Goal: Task Accomplishment & Management: Manage account settings

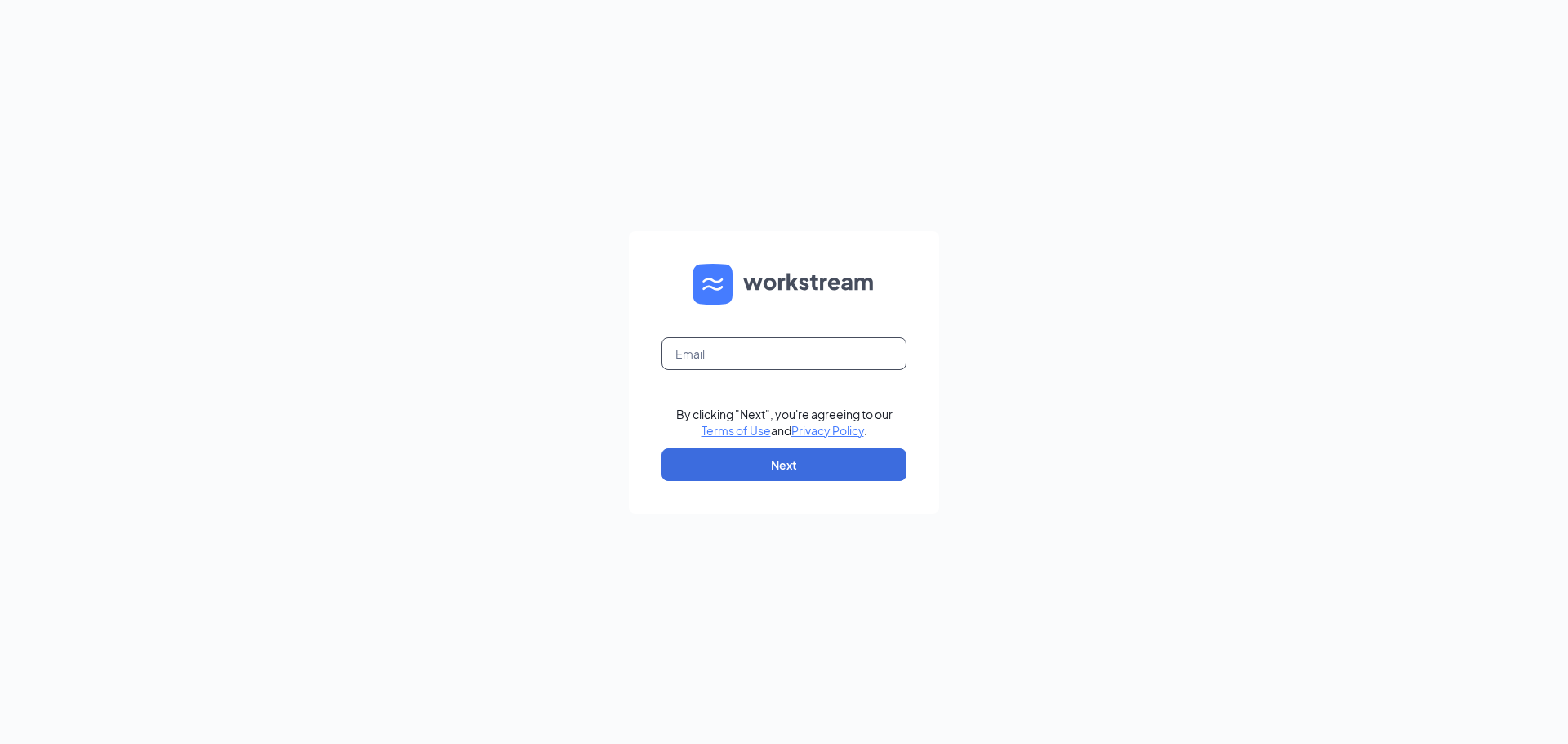
click at [709, 358] on input "text" at bounding box center [784, 353] width 245 height 33
type input "[EMAIL_ADDRESS][DOMAIN_NAME]"
click at [792, 470] on button "Next" at bounding box center [784, 465] width 245 height 33
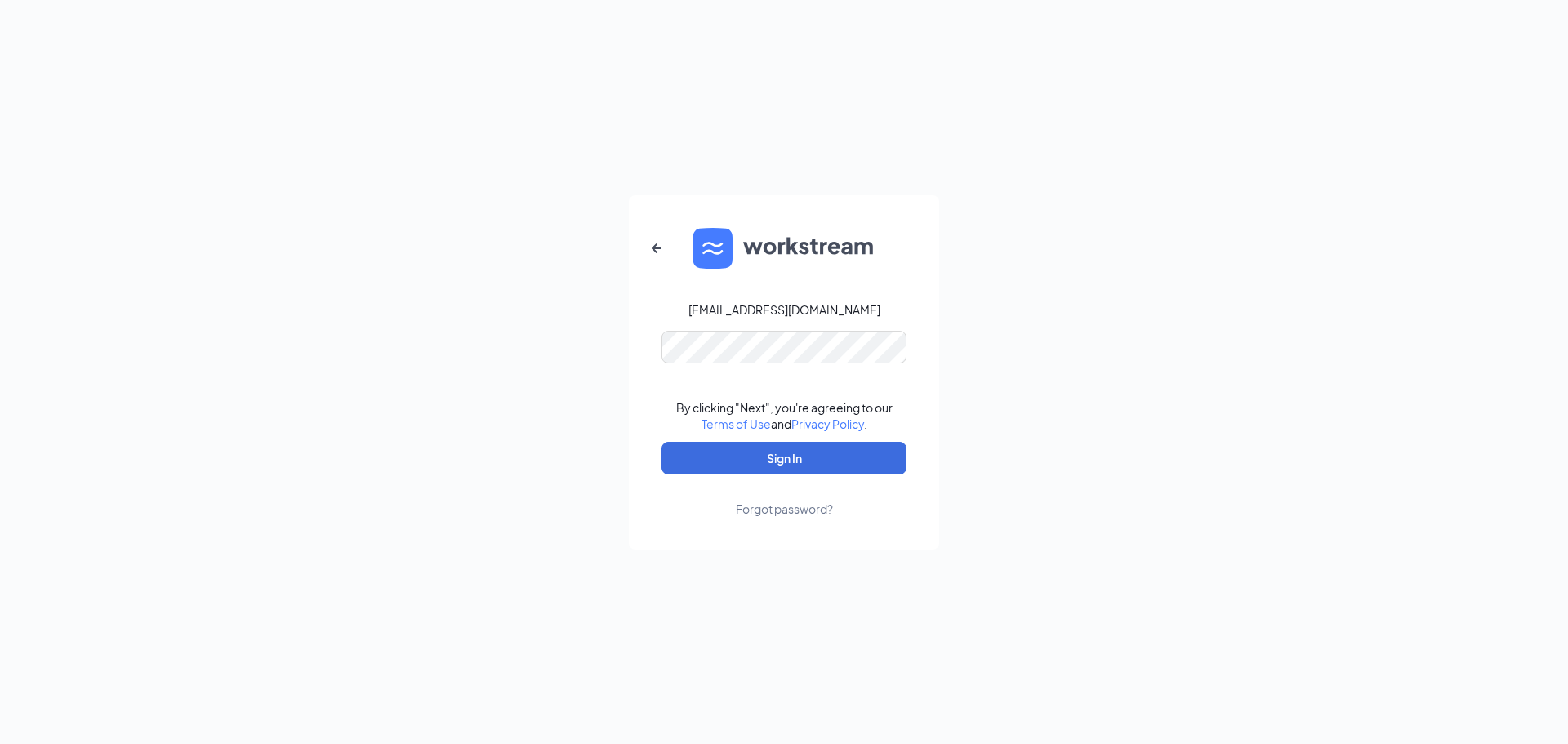
click at [853, 371] on form "[EMAIL_ADDRESS][DOMAIN_NAME] By clicking "Next", you're agreeing to our Terms o…" at bounding box center [784, 372] width 310 height 354
click at [831, 442] on button "Sign In" at bounding box center [784, 458] width 245 height 33
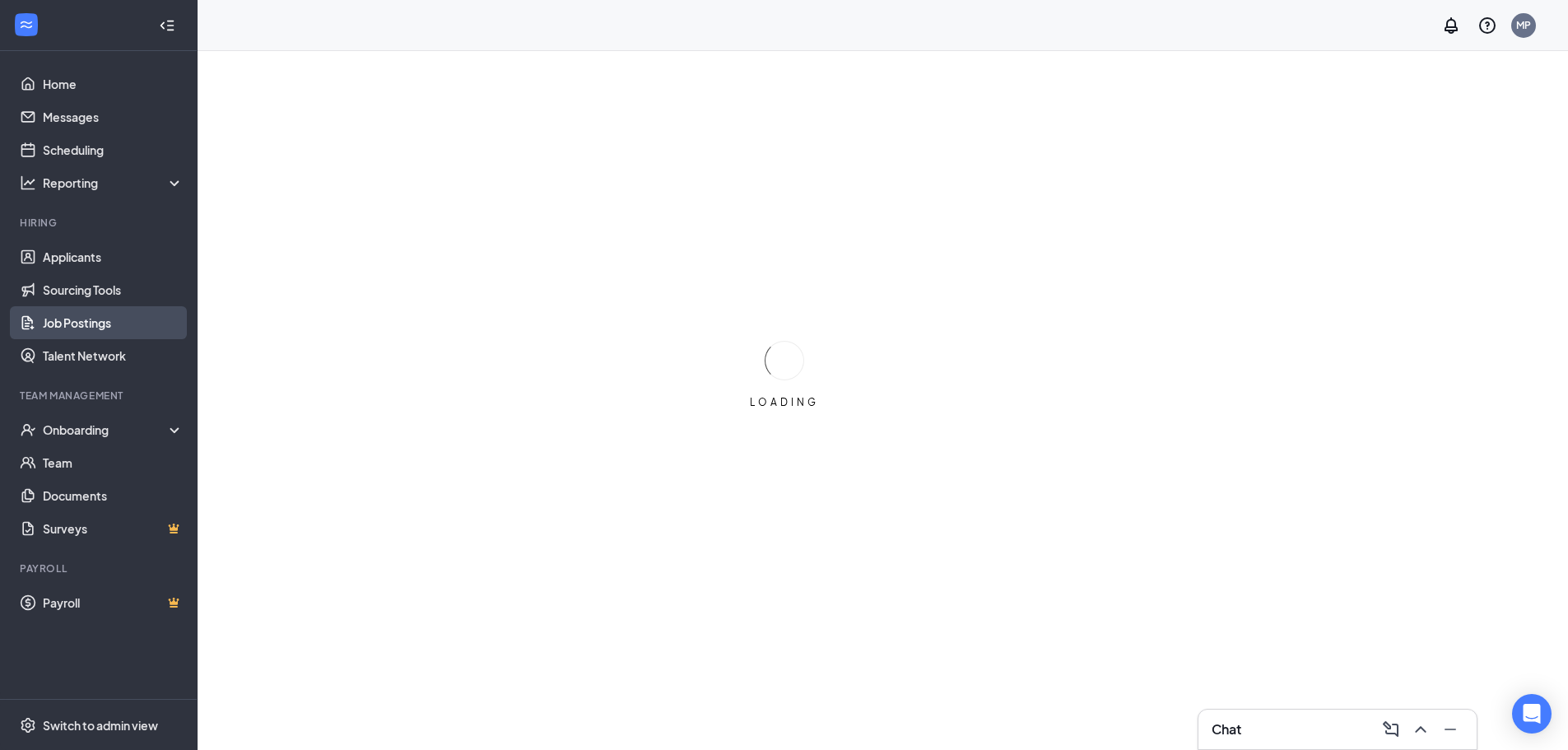
click at [137, 314] on link "Job Postings" at bounding box center [113, 322] width 141 height 33
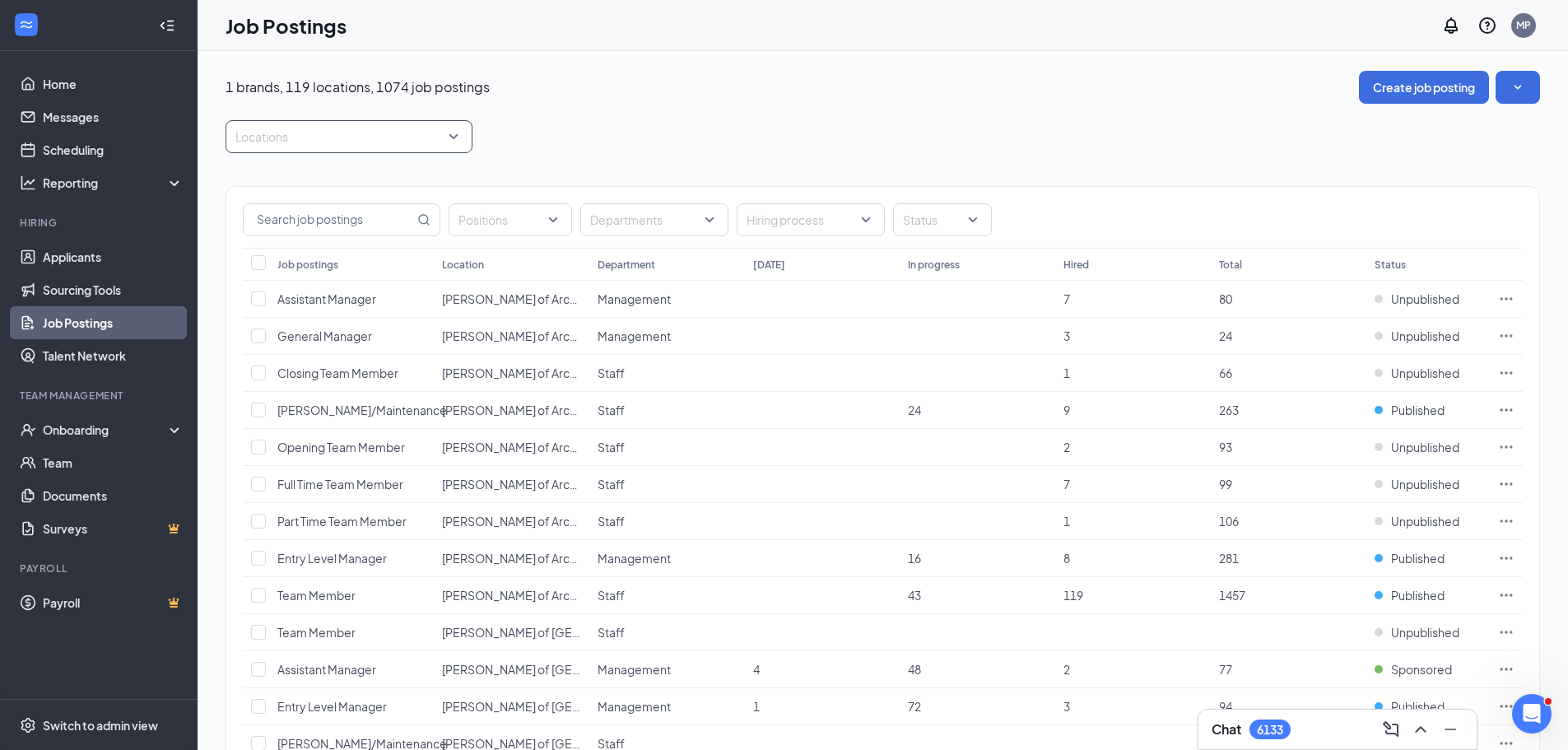
click at [368, 132] on div at bounding box center [341, 137] width 223 height 27
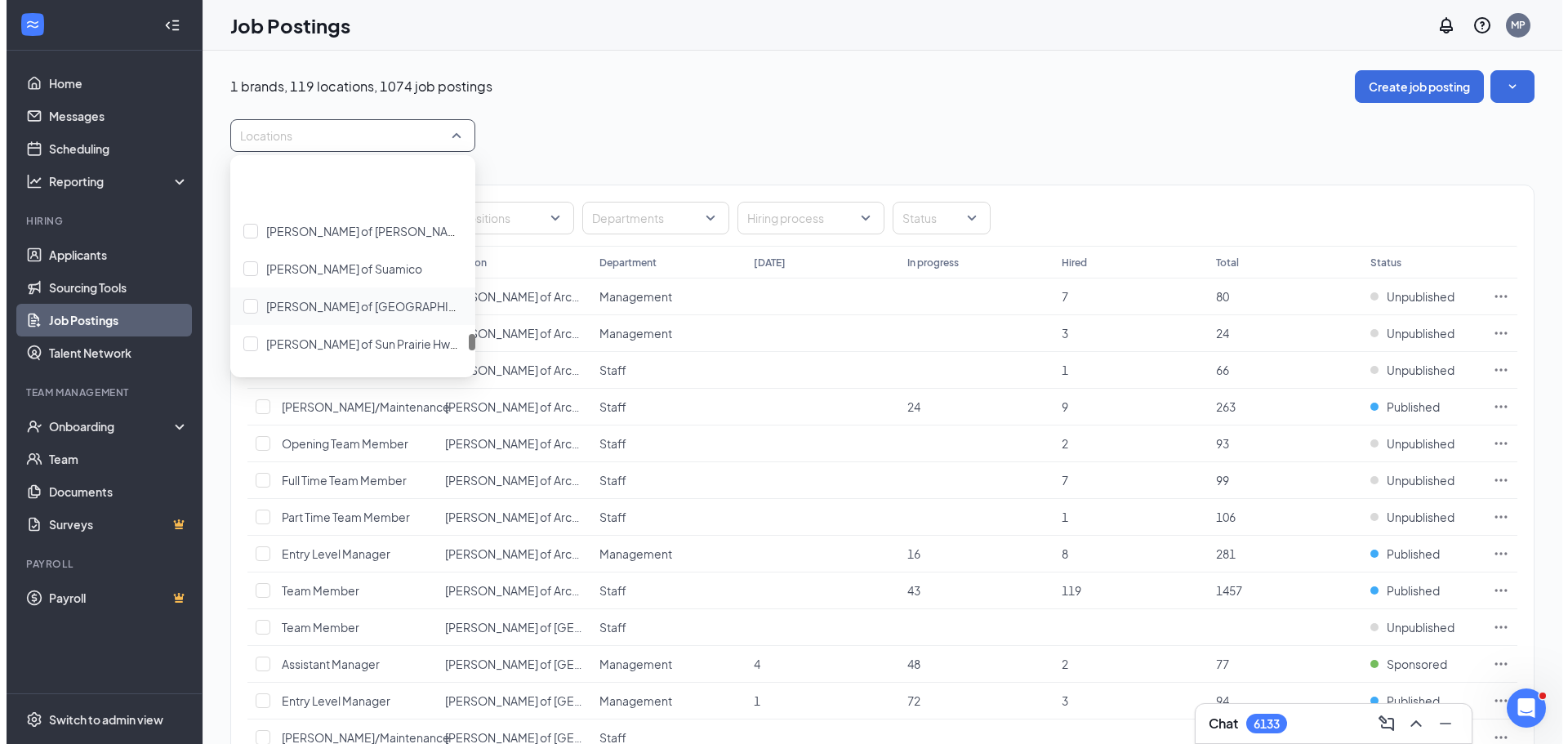
scroll to position [3677, 0]
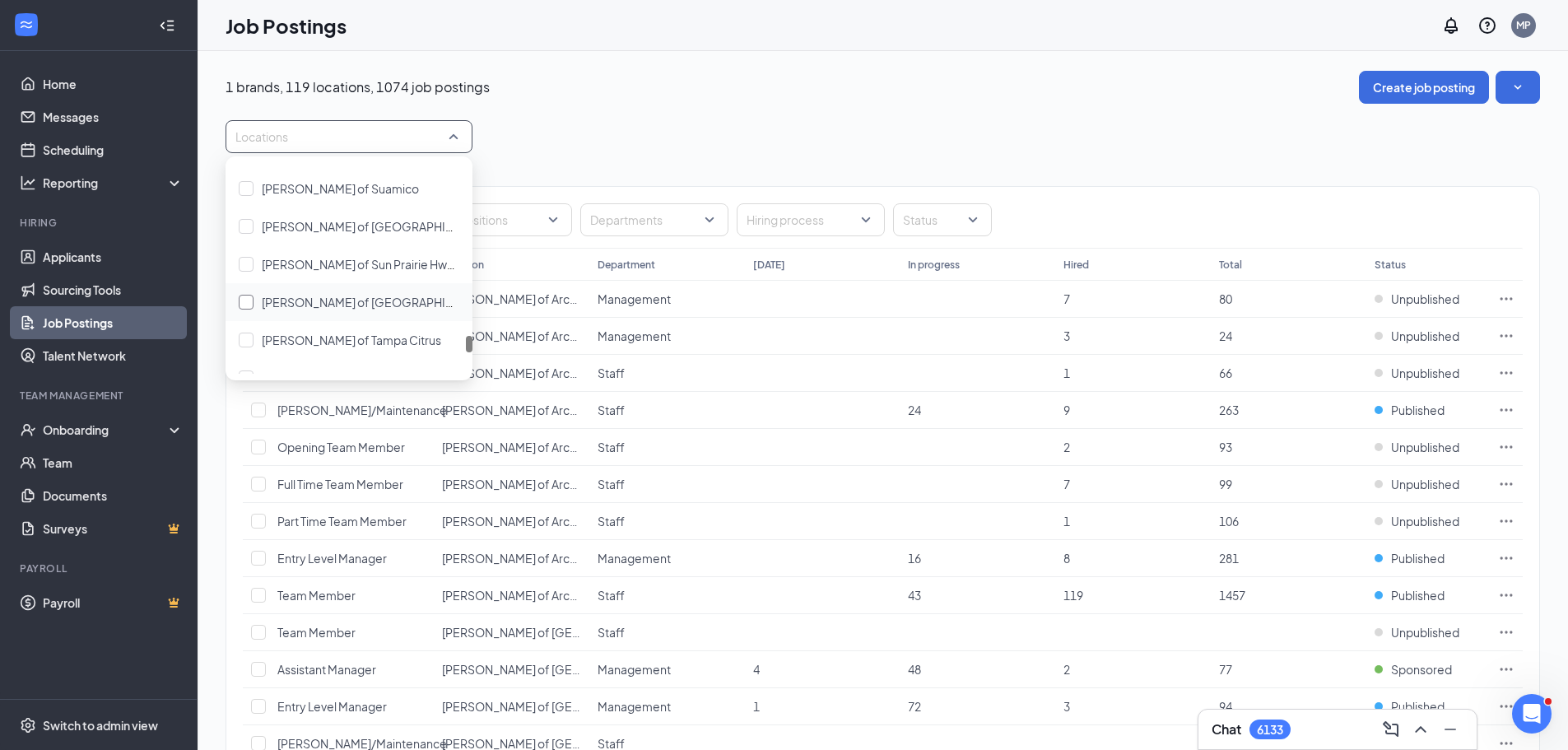
click at [366, 310] on div "Culver's of Sussex" at bounding box center [349, 302] width 221 height 18
